Goal: Task Accomplishment & Management: Understand process/instructions

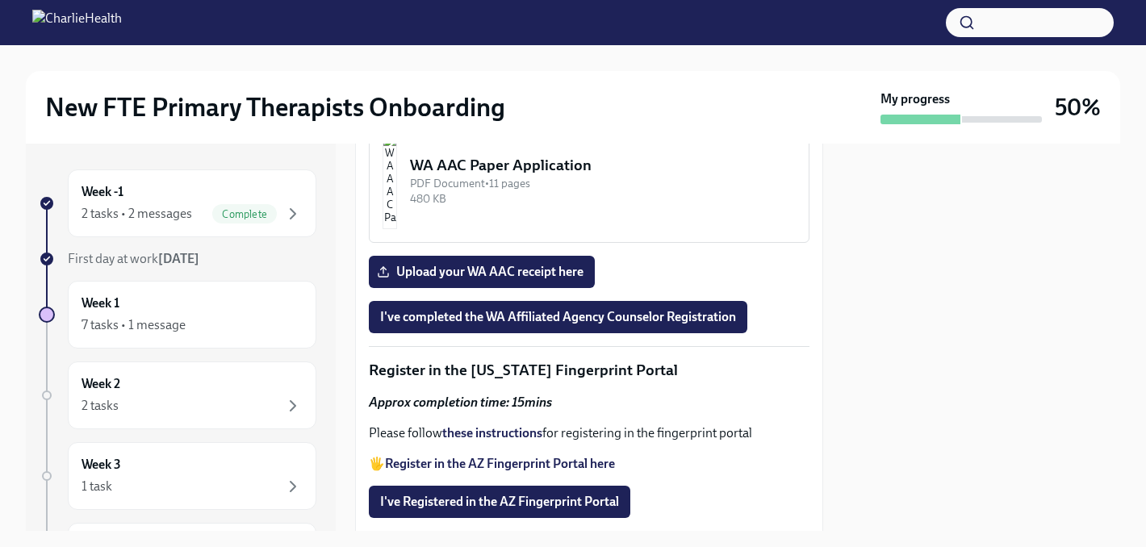
scroll to position [1902, 0]
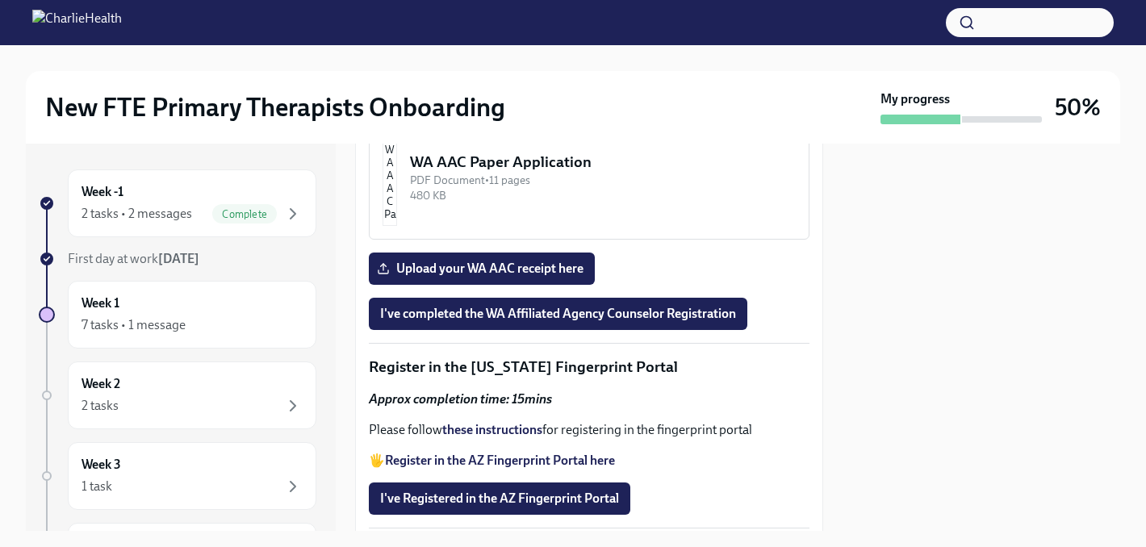
click at [397, 89] on img "button" at bounding box center [390, 40] width 15 height 97
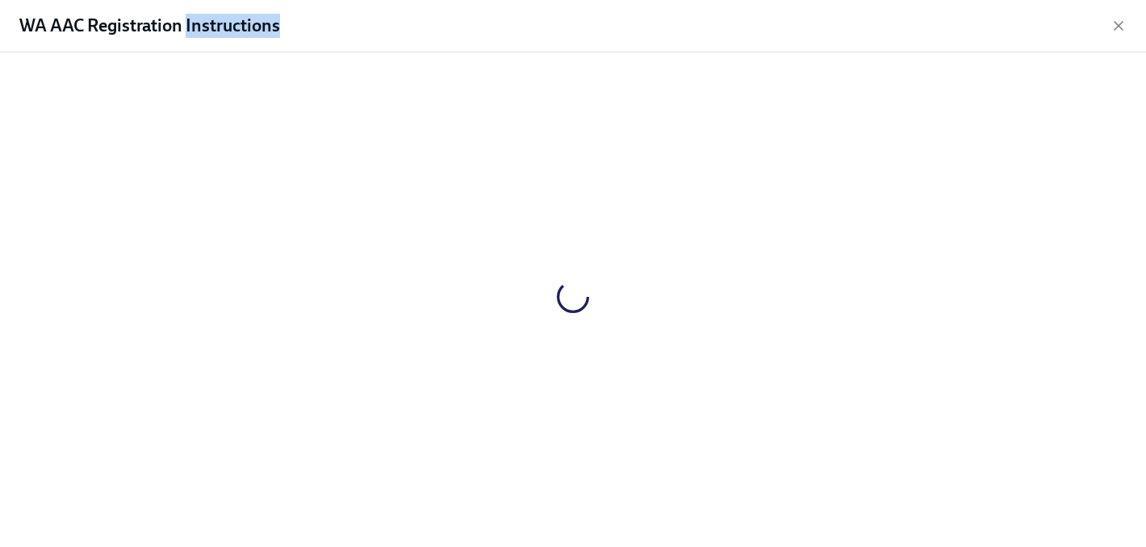
click at [454, 400] on div at bounding box center [573, 296] width 1095 height 463
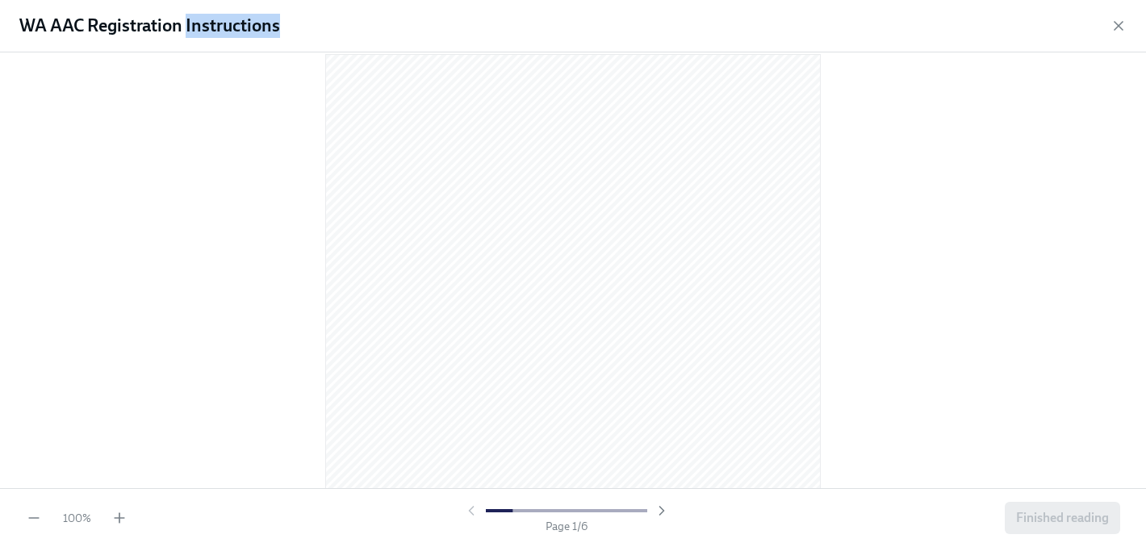
scroll to position [26, 0]
click at [121, 522] on icon "button" at bounding box center [119, 518] width 16 height 16
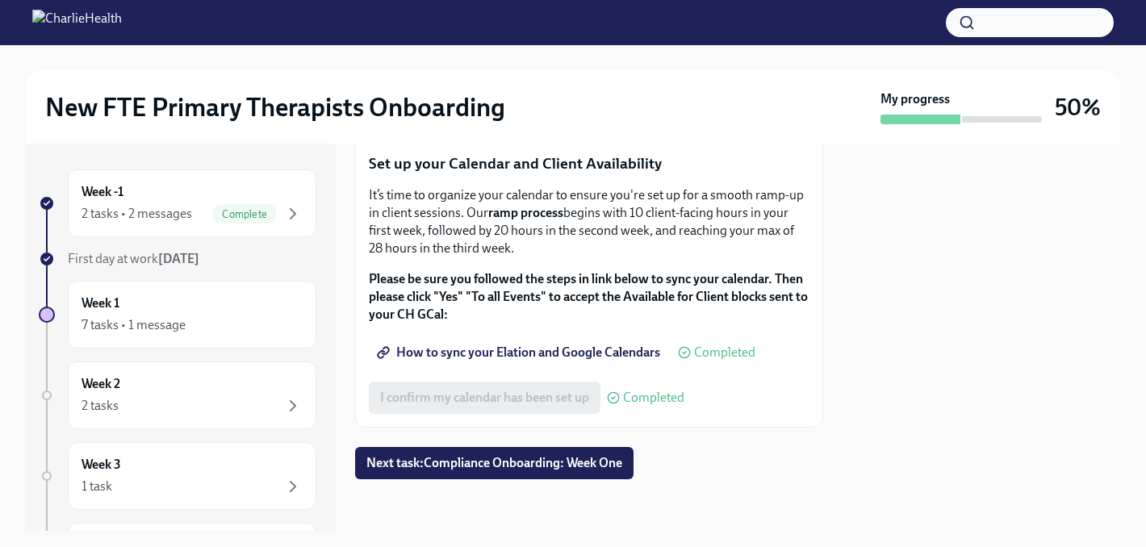
scroll to position [2830, 0]
click at [588, 461] on span "Next task : Compliance Onboarding: Week One" at bounding box center [494, 463] width 256 height 16
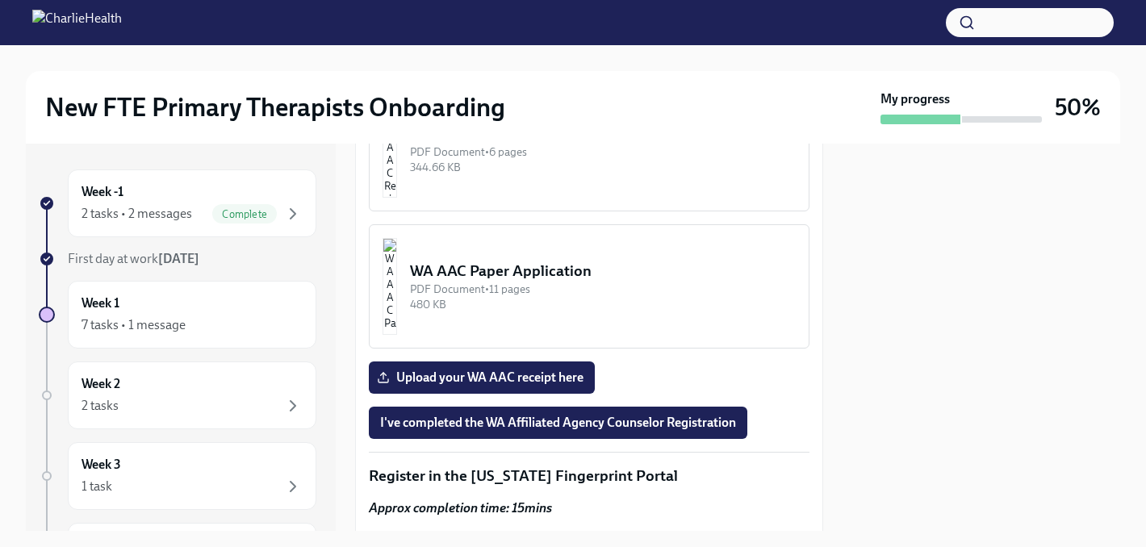
scroll to position [2137, 0]
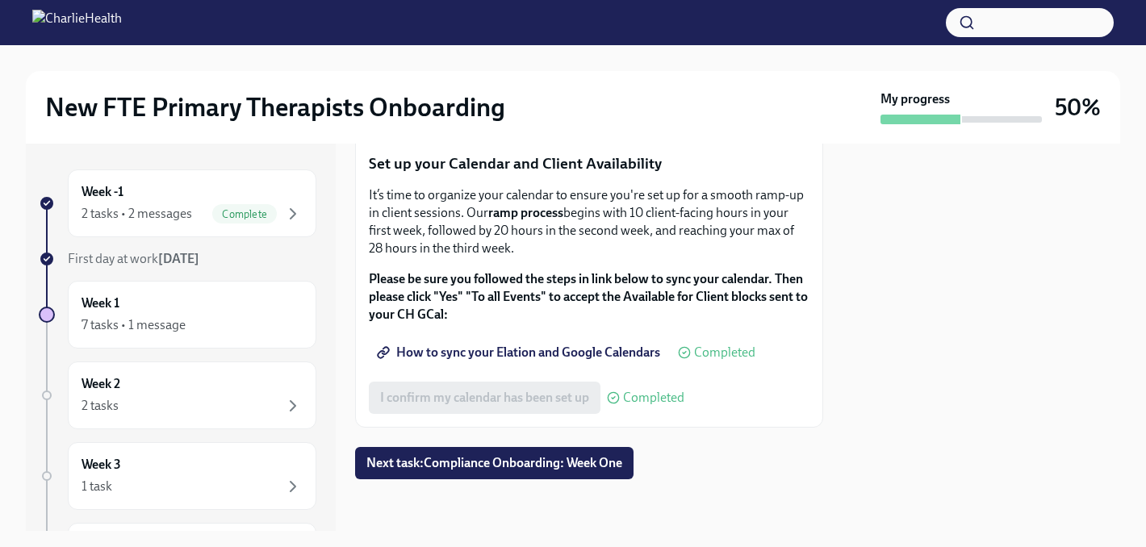
scroll to position [2830, 0]
click at [591, 465] on span "Next task : Compliance Onboarding: Week One" at bounding box center [494, 463] width 256 height 16
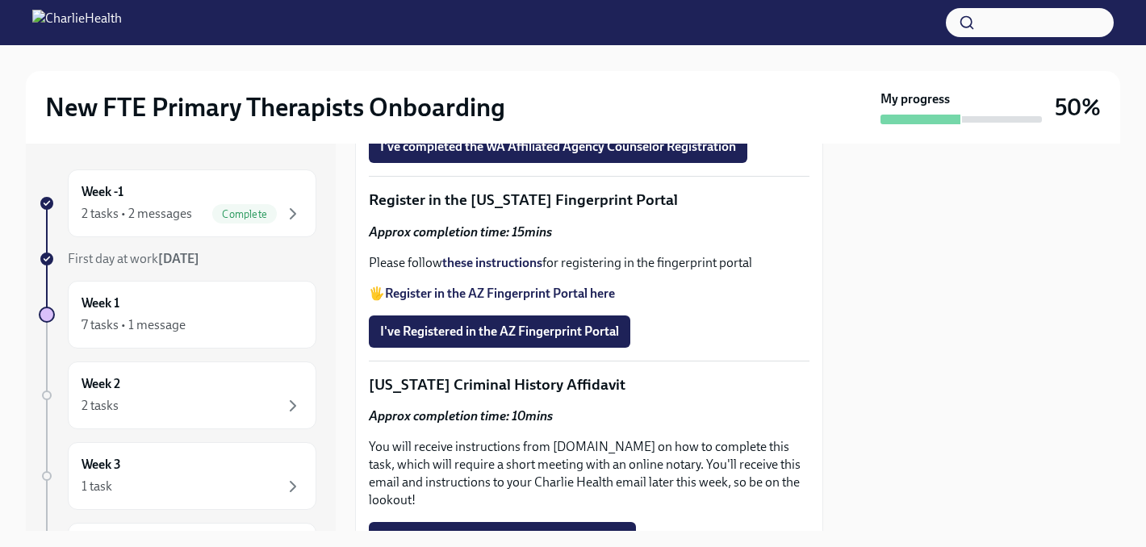
scroll to position [2049, 0]
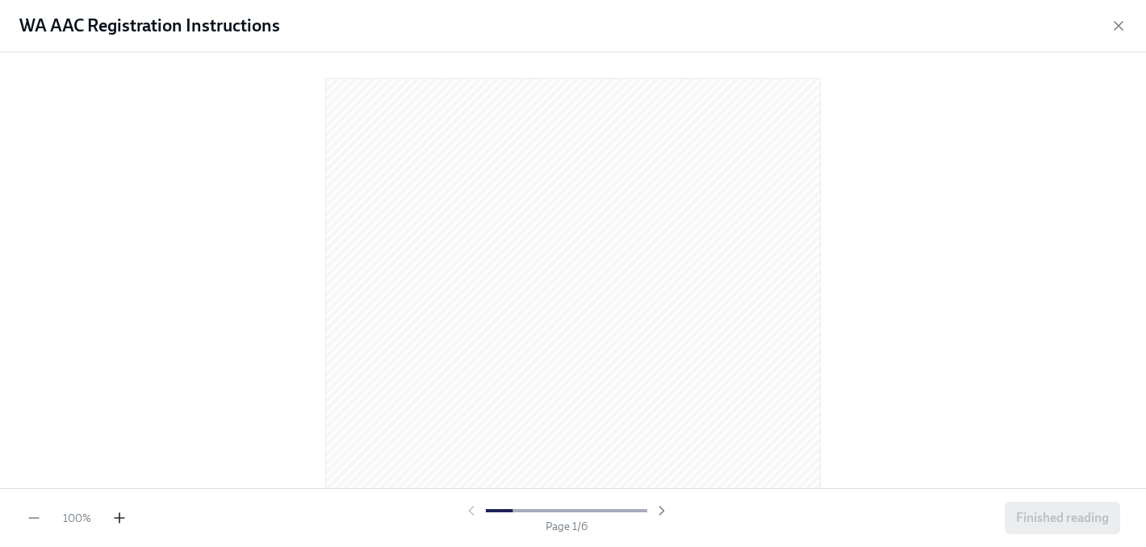
click at [119, 522] on icon "button" at bounding box center [119, 518] width 16 height 16
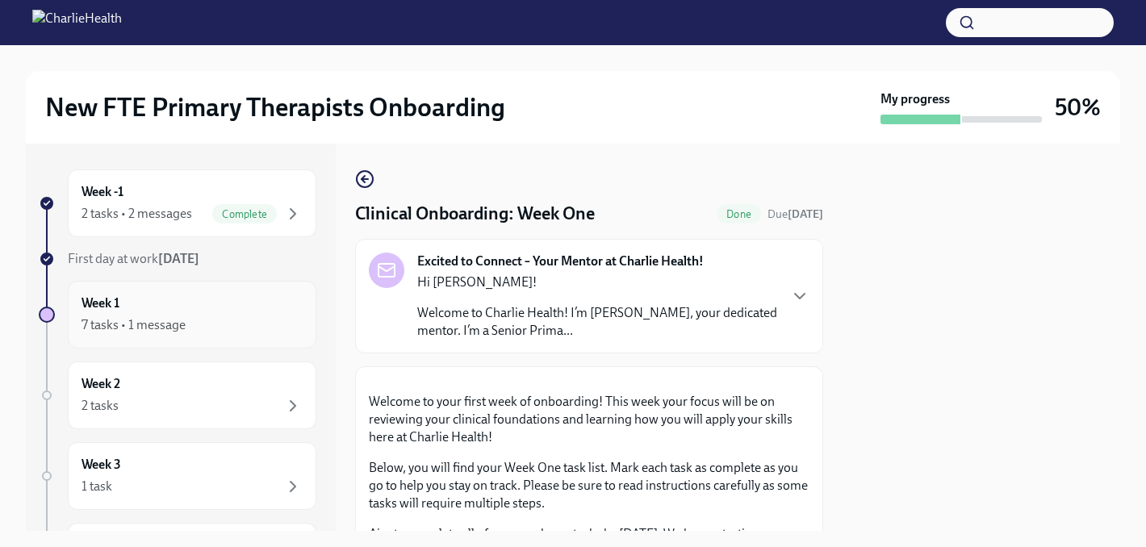
click at [196, 324] on div "7 tasks • 1 message" at bounding box center [192, 325] width 221 height 19
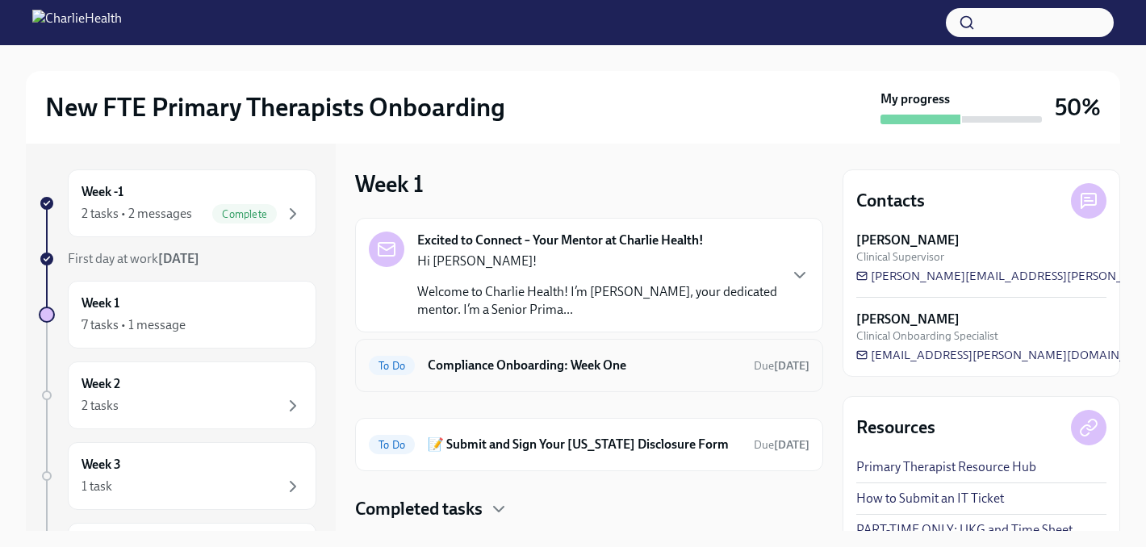
click at [483, 375] on div "To Do Compliance Onboarding: Week One Due [DATE]" at bounding box center [589, 366] width 441 height 26
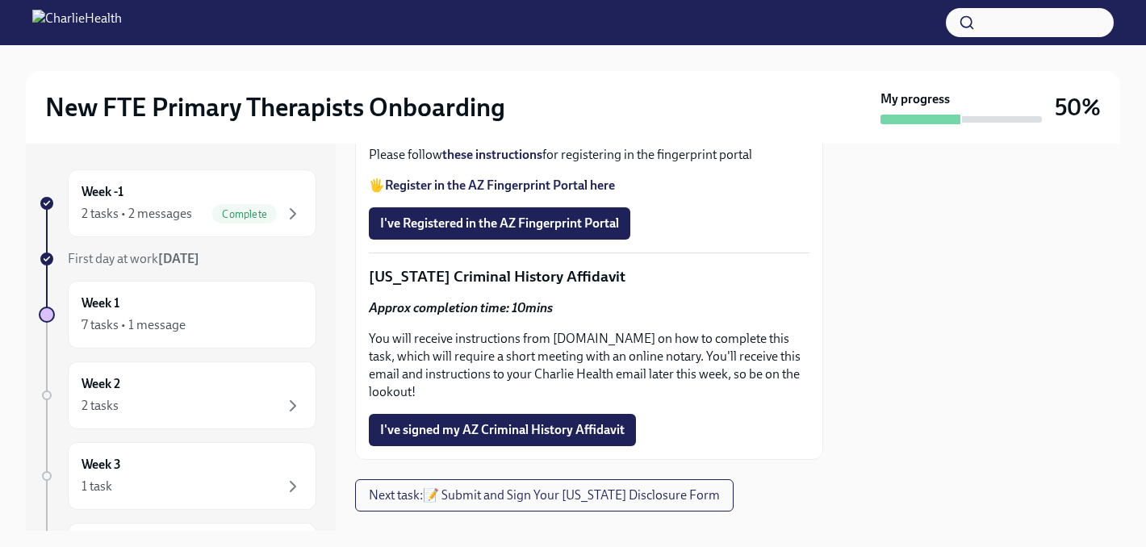
scroll to position [2183, 0]
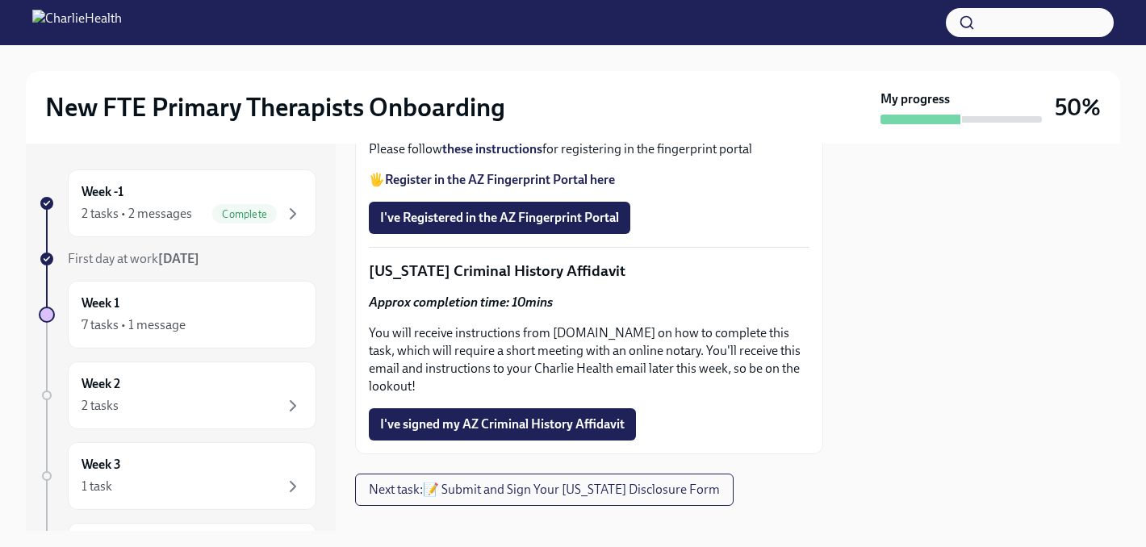
click at [0, 0] on input "Upload your WA AAC receipt here" at bounding box center [0, 0] width 0 height 0
click at [630, 41] on span "I've completed the WA Affiliated Agency Counselor Registration" at bounding box center [558, 33] width 356 height 16
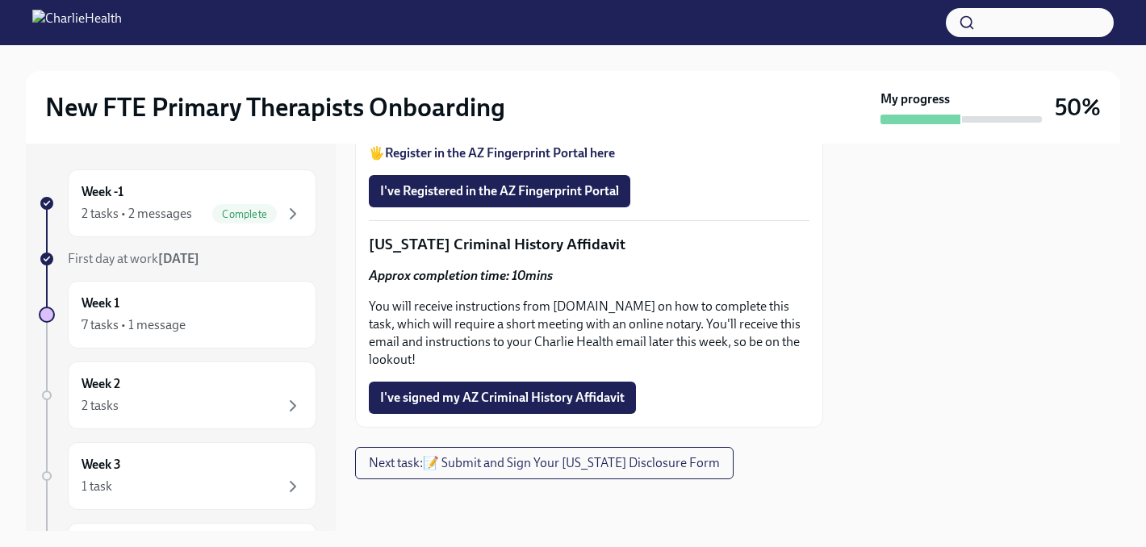
scroll to position [2480, 0]
click at [468, 130] on strong "these instructions" at bounding box center [492, 122] width 100 height 15
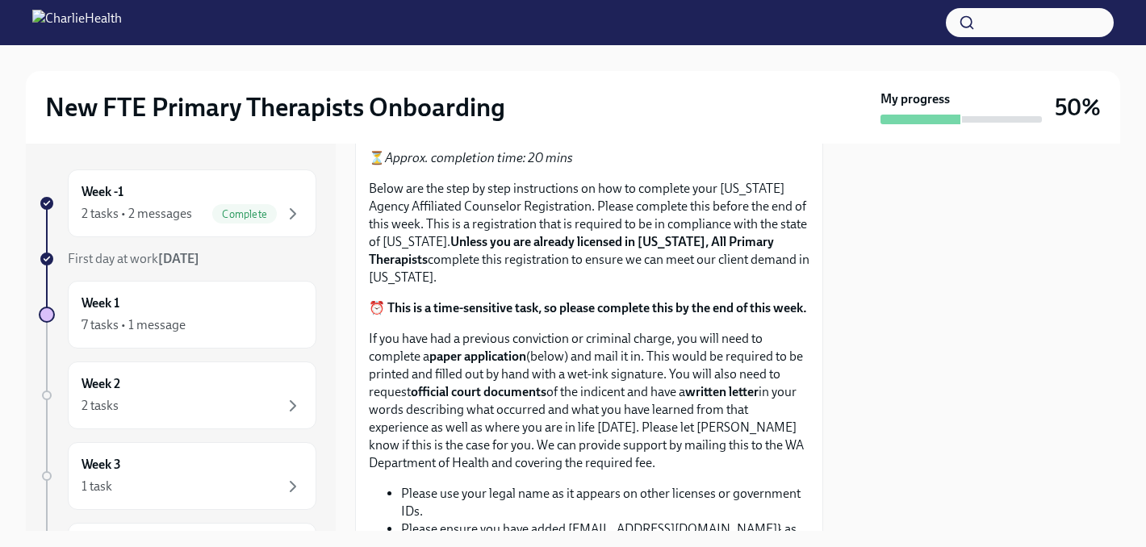
scroll to position [663, 0]
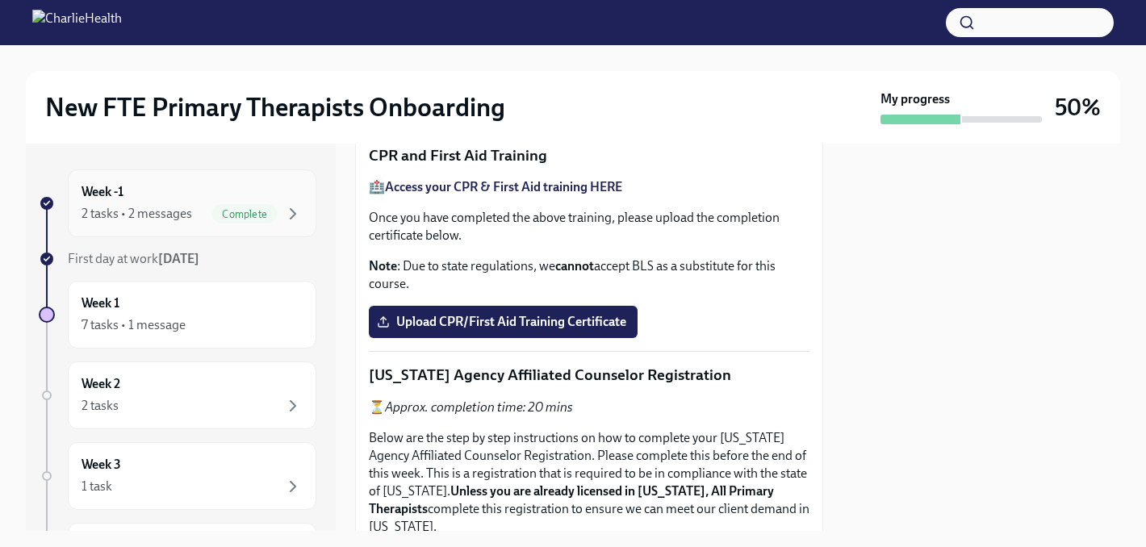
click at [129, 196] on div "Week -1 2 tasks • 2 messages Complete" at bounding box center [192, 203] width 221 height 40
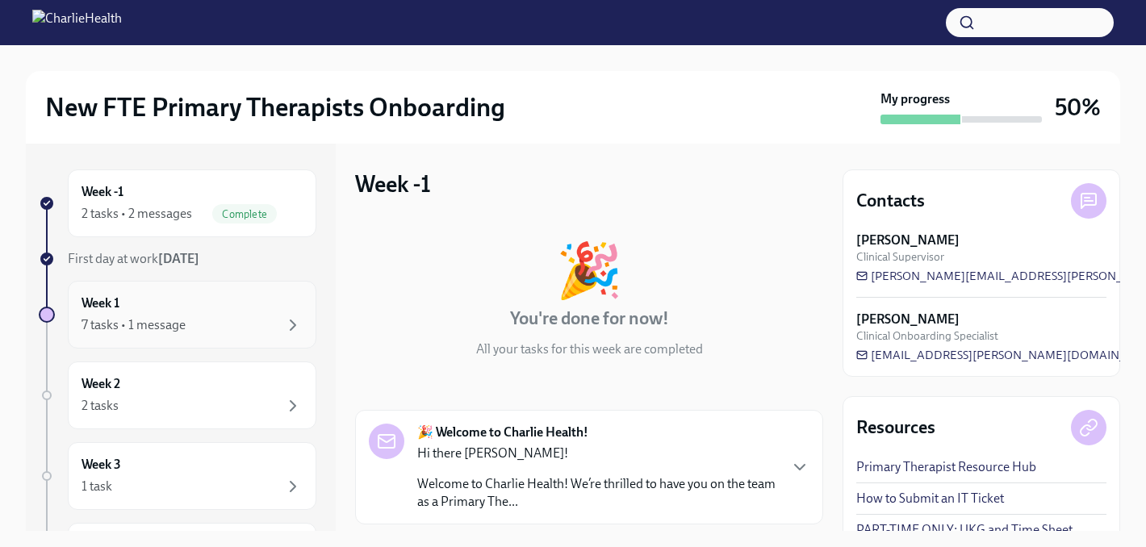
click at [122, 309] on div "Week 1 7 tasks • 1 message" at bounding box center [192, 315] width 221 height 40
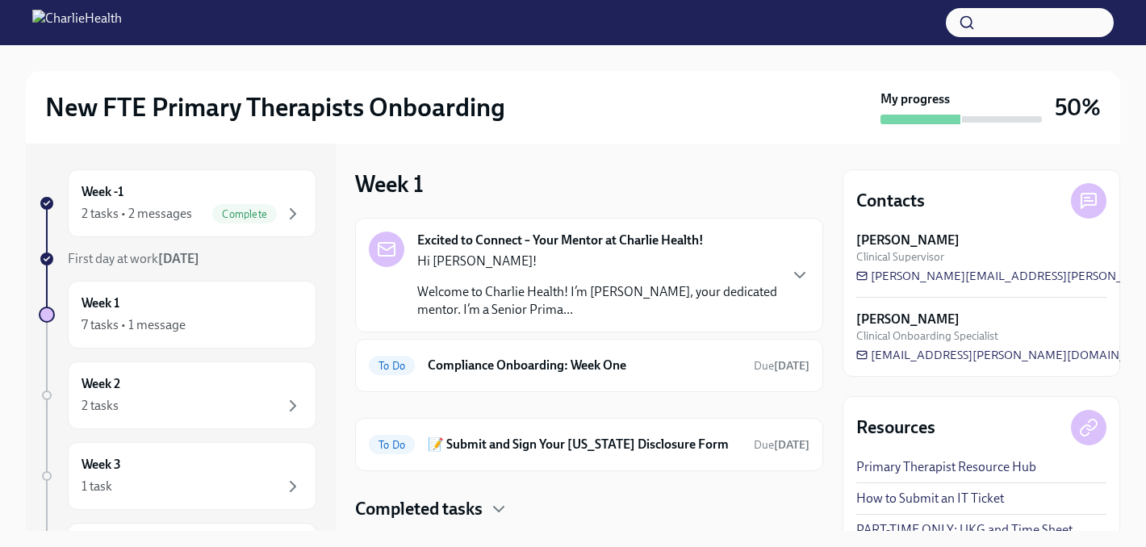
click at [429, 506] on h4 "Completed tasks" at bounding box center [419, 509] width 128 height 24
click at [123, 210] on div "2 tasks • 2 messages" at bounding box center [137, 214] width 111 height 18
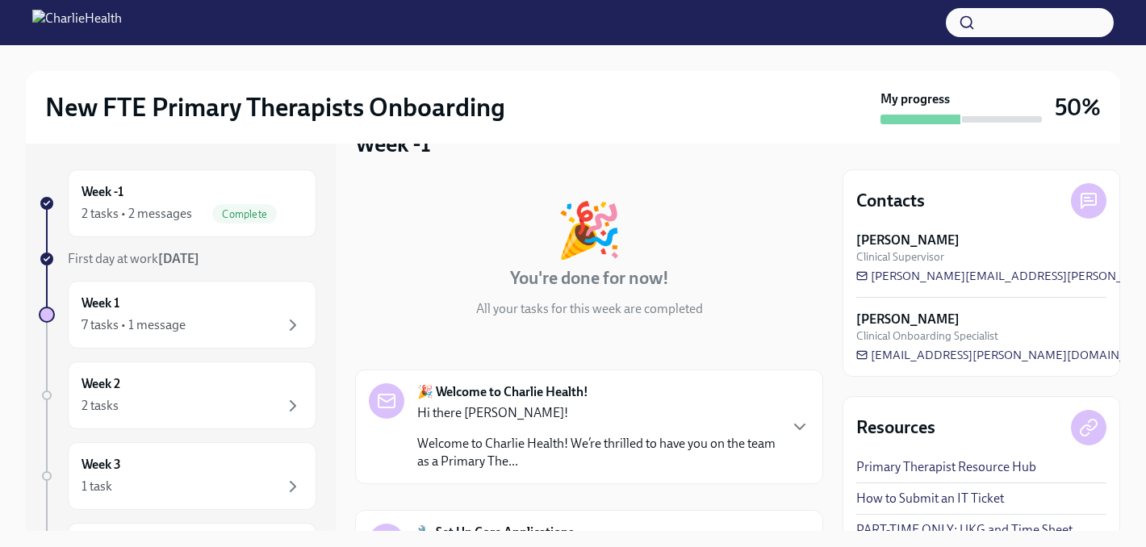
scroll to position [116, 0]
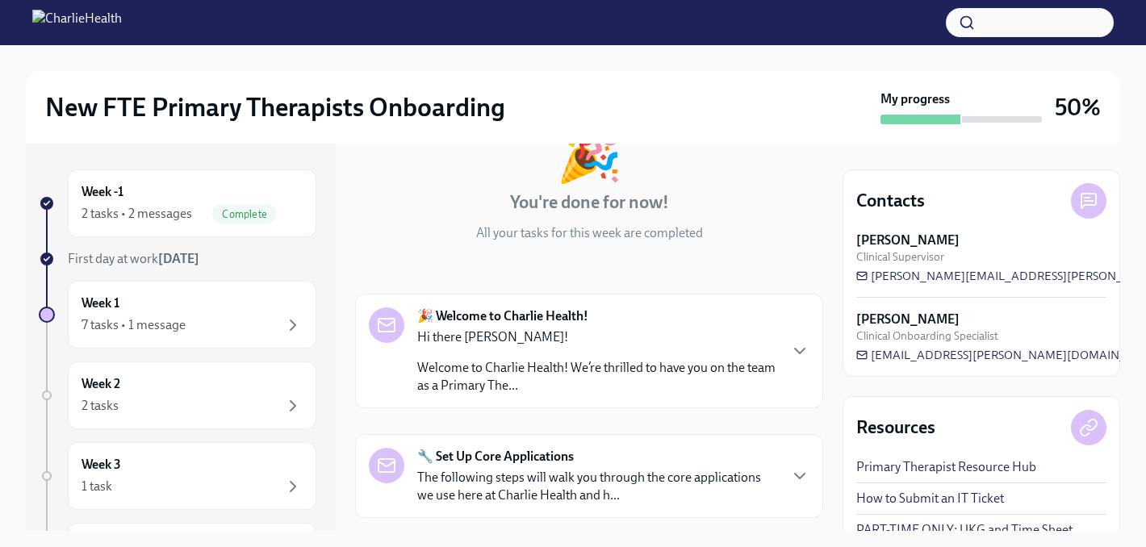
click at [586, 356] on div "Hi there [PERSON_NAME]! Welcome to Charlie Health! We’re thrilled to have you o…" at bounding box center [597, 362] width 360 height 66
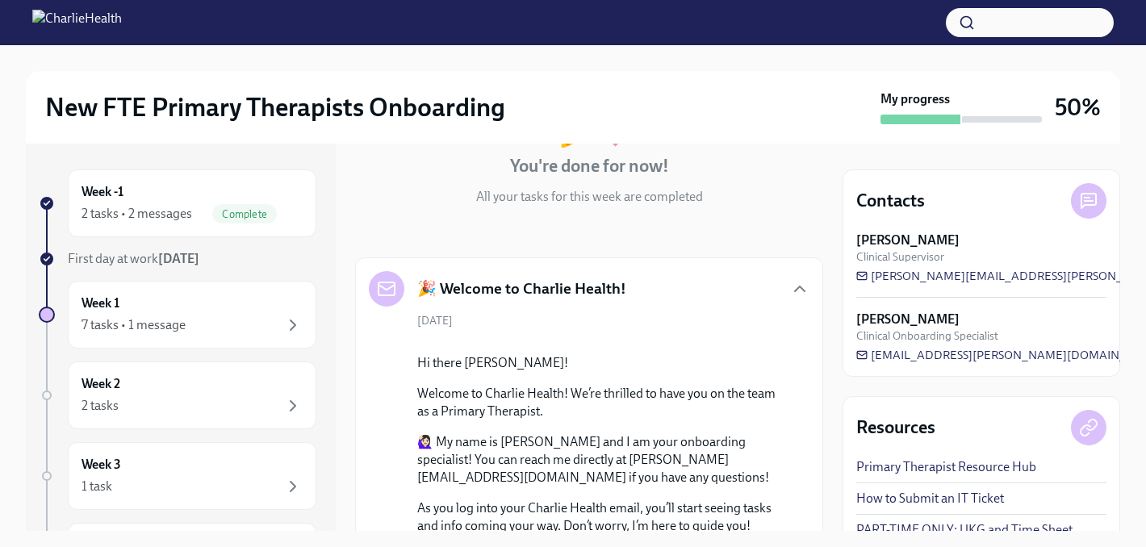
scroll to position [365, 0]
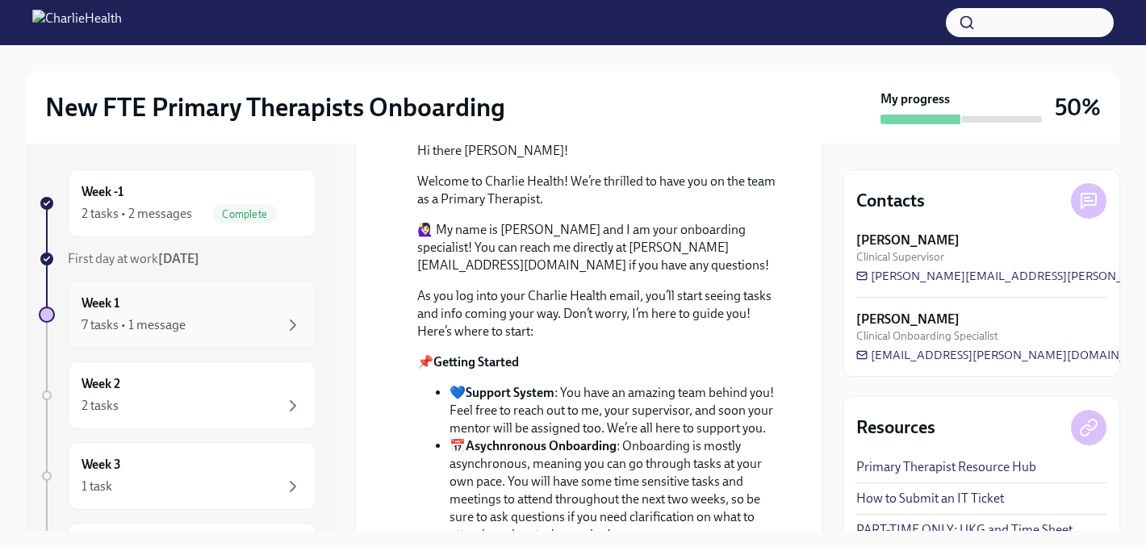
click at [151, 310] on div "Week 1 7 tasks • 1 message" at bounding box center [192, 315] width 221 height 40
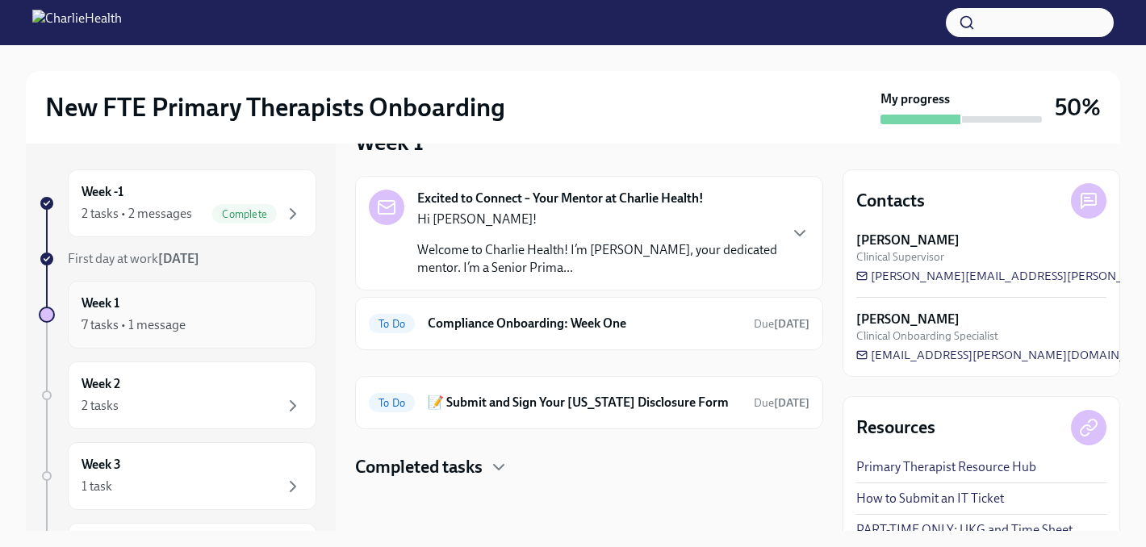
scroll to position [42, 0]
click at [569, 320] on h6 "Compliance Onboarding: Week One" at bounding box center [584, 324] width 313 height 18
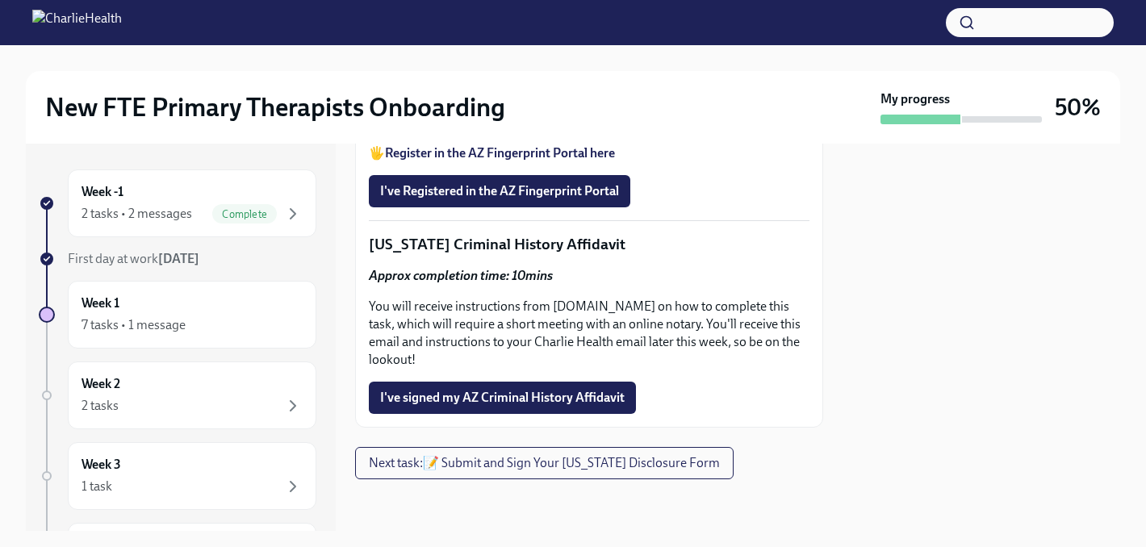
scroll to position [2406, 0]
click at [524, 199] on span "I've Registered in the AZ Fingerprint Portal" at bounding box center [499, 191] width 239 height 16
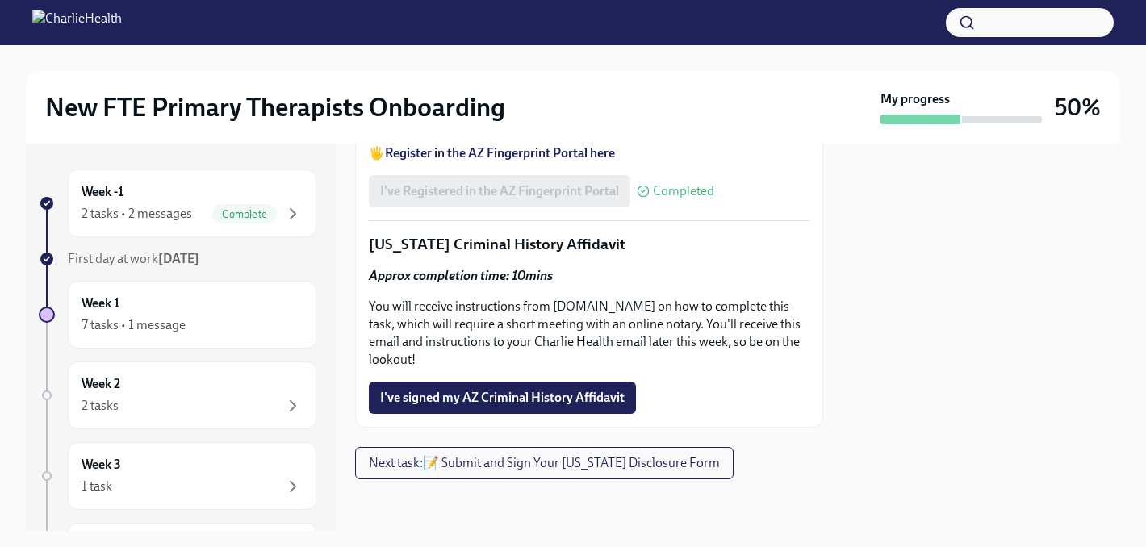
scroll to position [2597, 0]
click at [504, 397] on span "I've signed my AZ Criminal History Affidavit" at bounding box center [502, 398] width 245 height 16
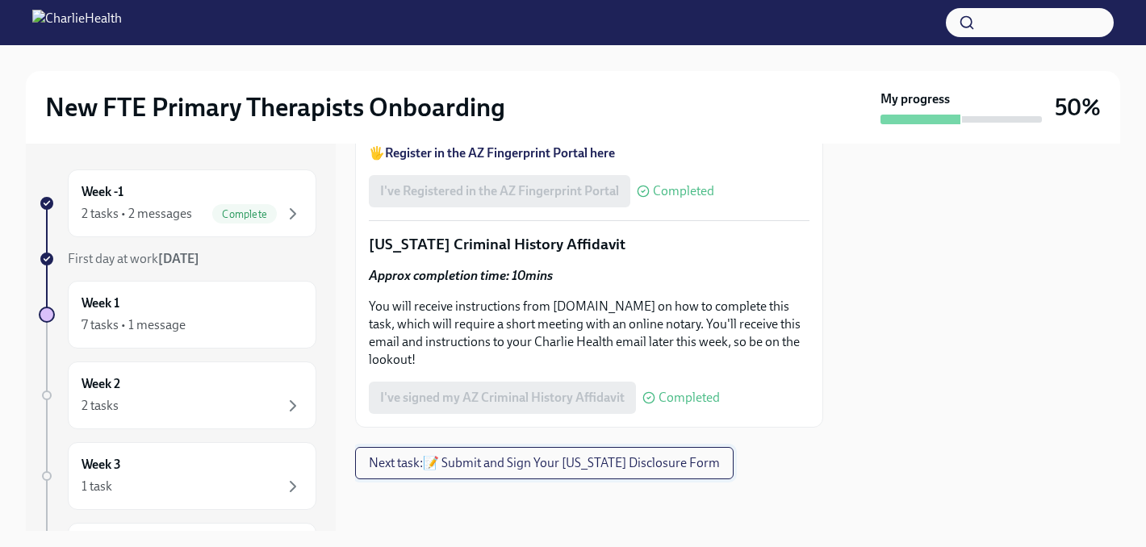
click at [560, 458] on span "Next task : 📝 Submit and Sign Your [US_STATE] Disclosure Form" at bounding box center [544, 463] width 351 height 16
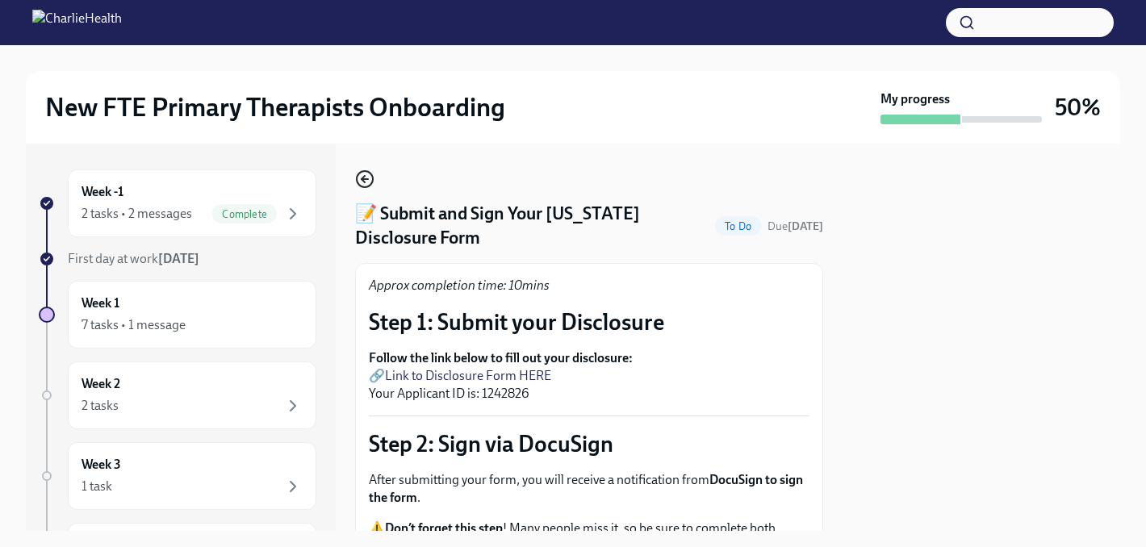
click at [370, 179] on icon "button" at bounding box center [364, 179] width 19 height 19
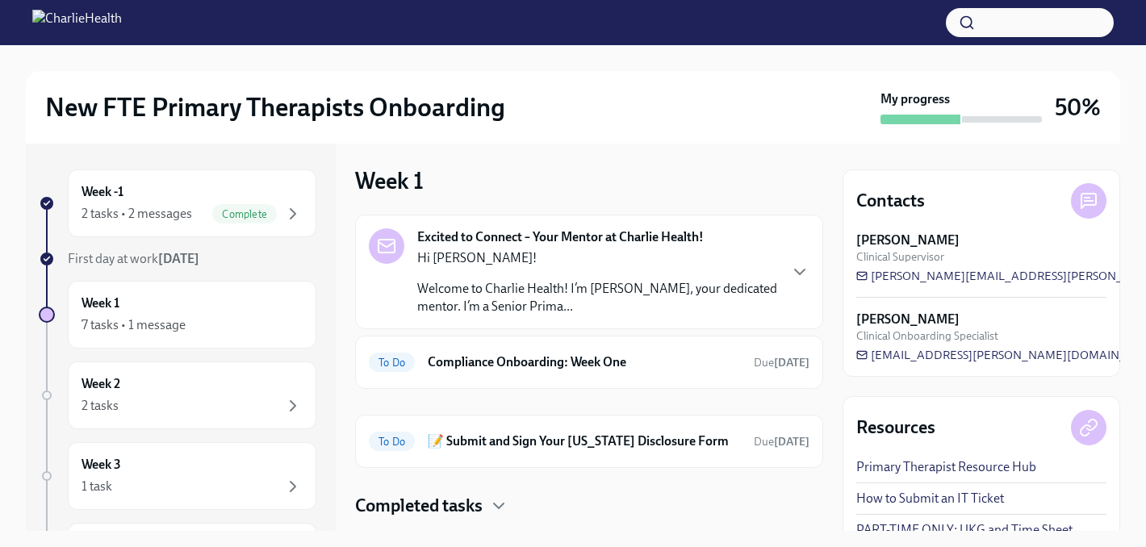
scroll to position [36, 0]
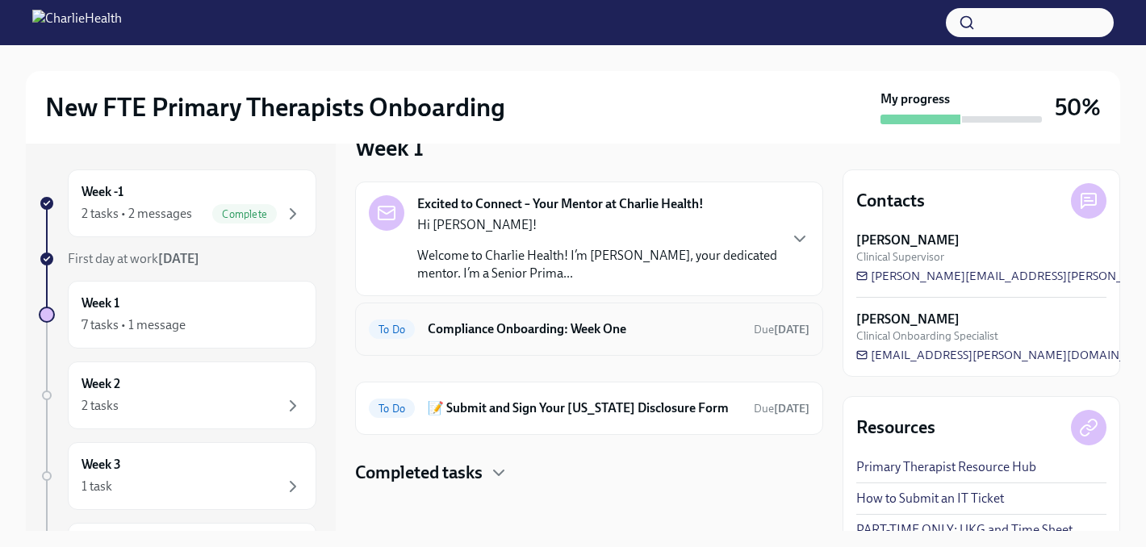
click at [576, 322] on h6 "Compliance Onboarding: Week One" at bounding box center [584, 329] width 313 height 18
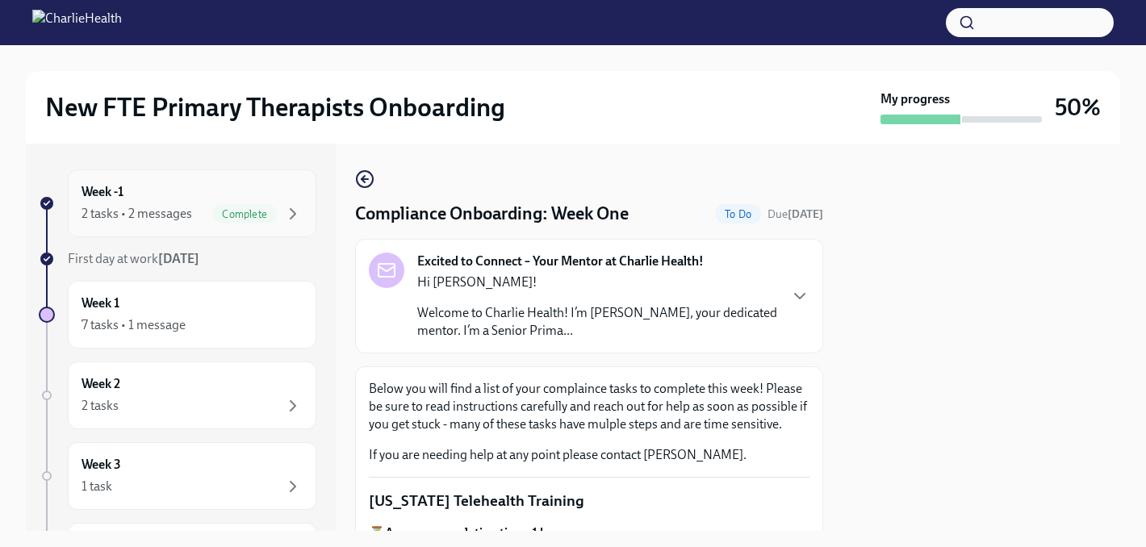
click at [168, 215] on div "2 tasks • 2 messages" at bounding box center [137, 214] width 111 height 18
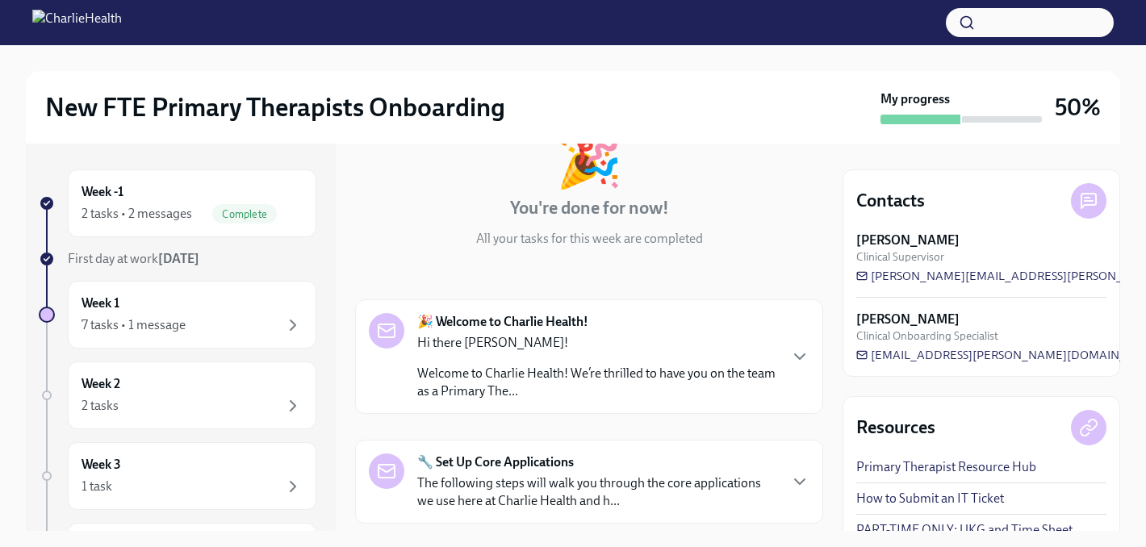
scroll to position [337, 0]
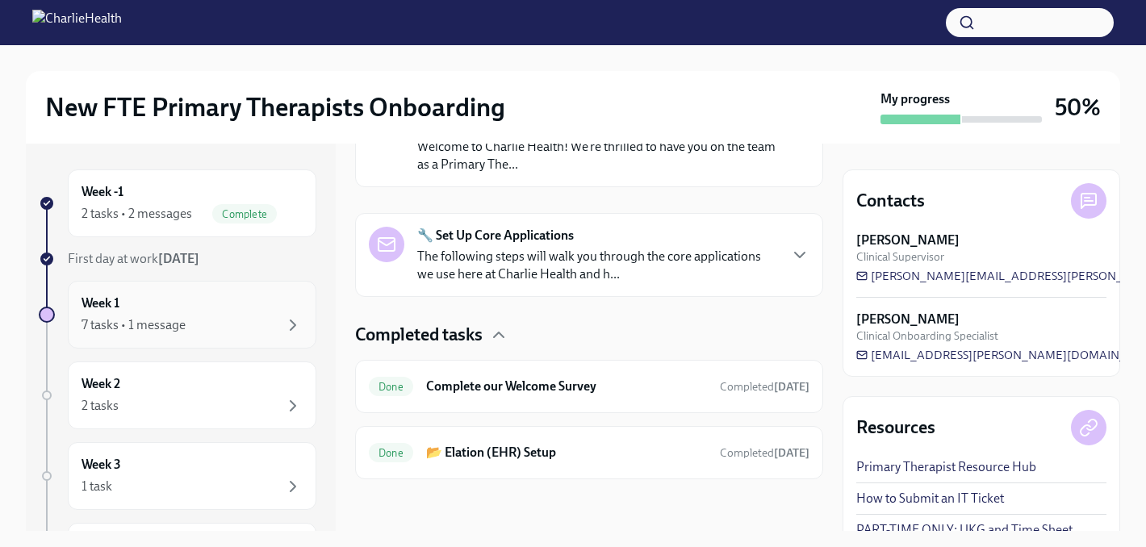
click at [165, 319] on div "7 tasks • 1 message" at bounding box center [134, 325] width 104 height 18
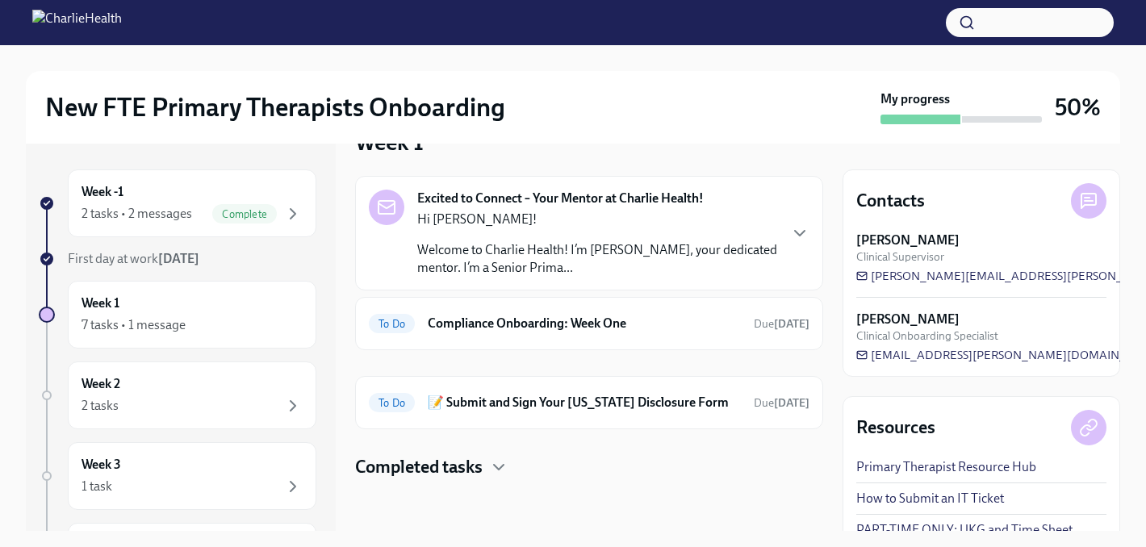
click at [439, 475] on h4 "Completed tasks" at bounding box center [419, 467] width 128 height 24
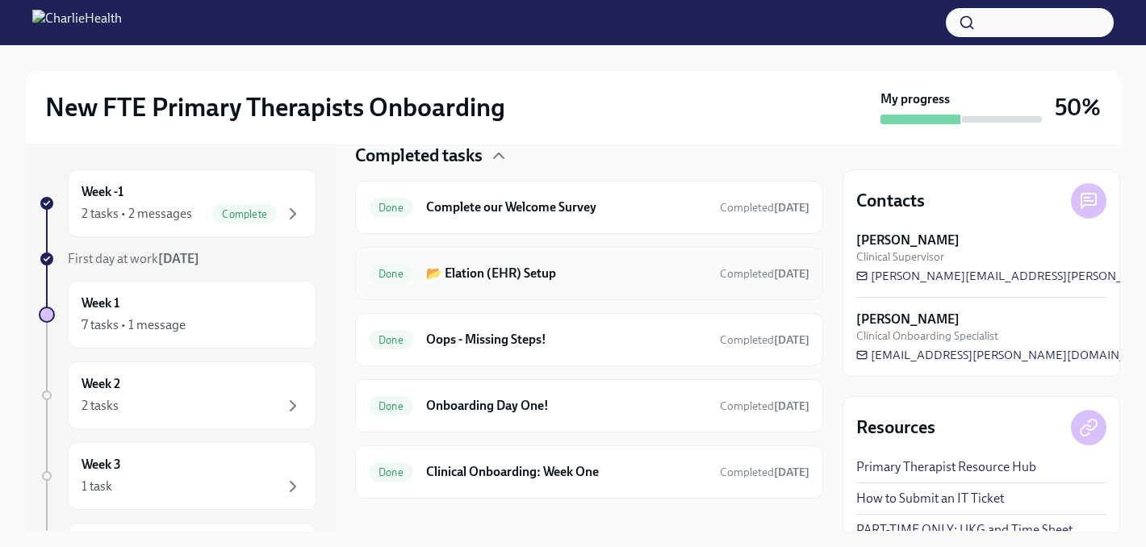
scroll to position [373, 0]
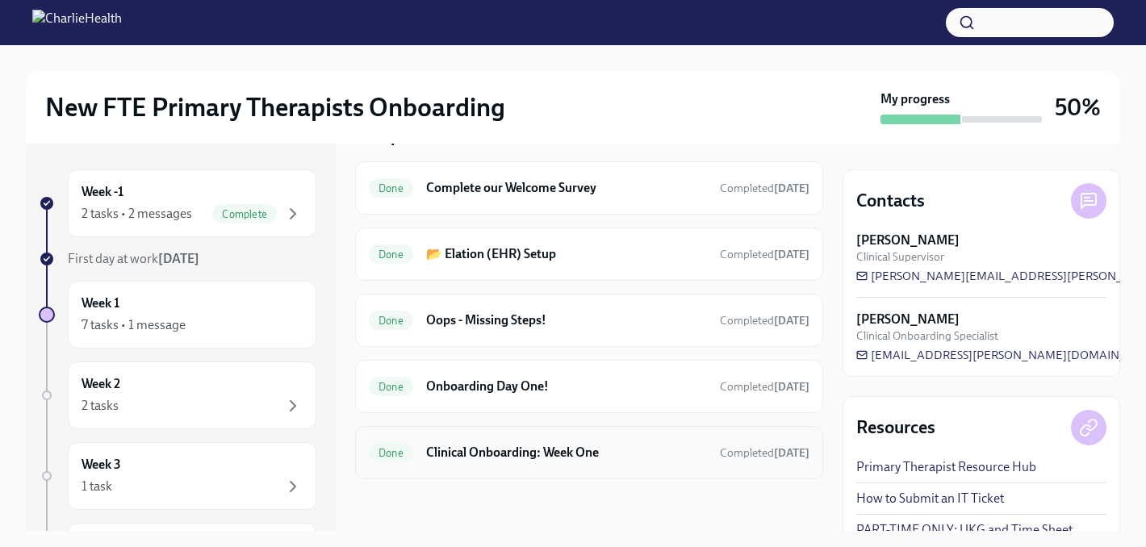
click at [636, 453] on h6 "Clinical Onboarding: Week One" at bounding box center [566, 453] width 281 height 18
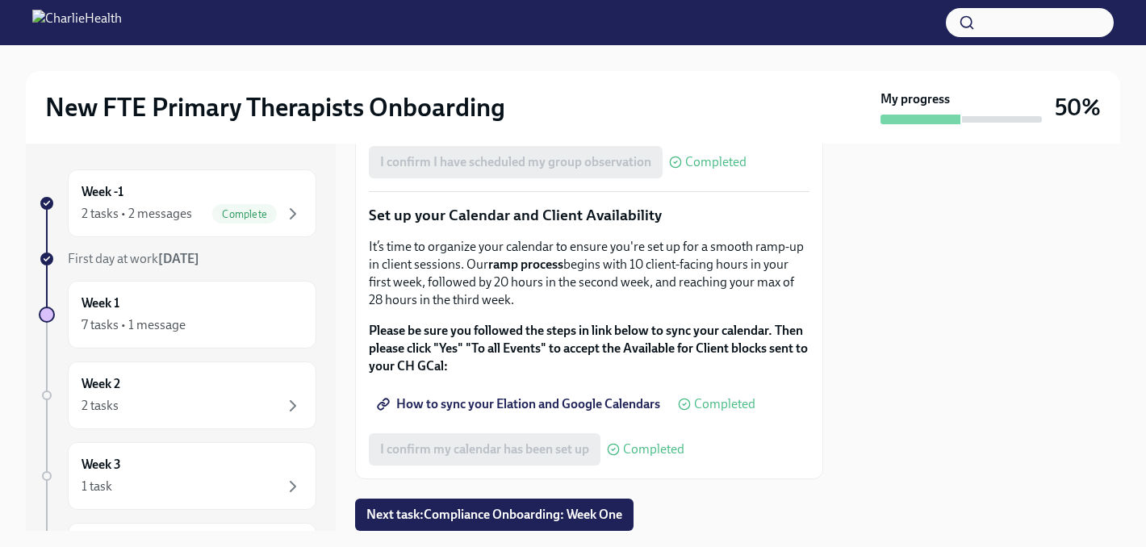
scroll to position [2607, 0]
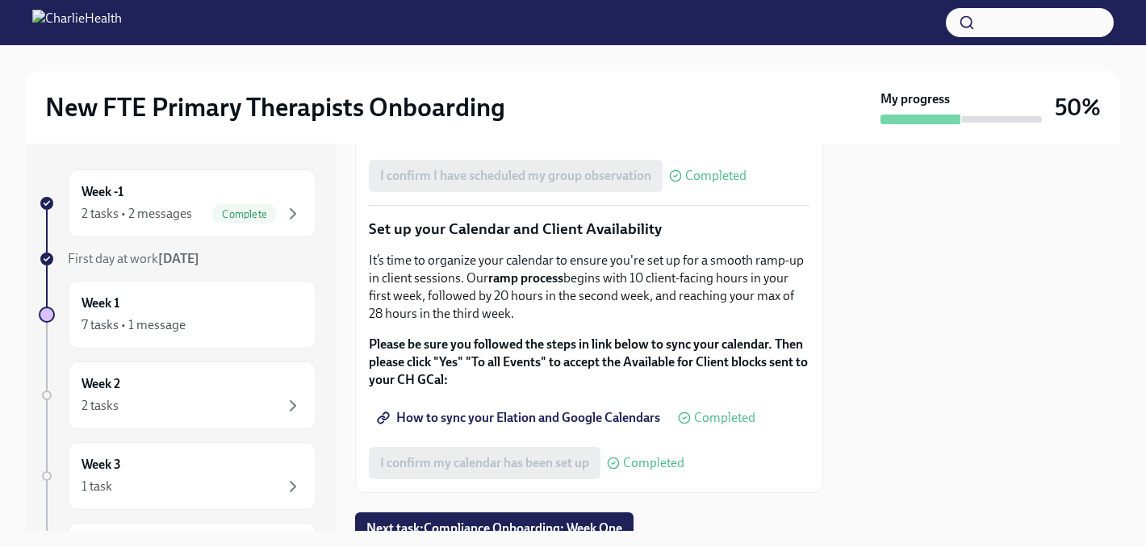
click at [531, 139] on span "Complete this form to schedule your observation" at bounding box center [524, 131] width 288 height 16
